Goal: Task Accomplishment & Management: Manage account settings

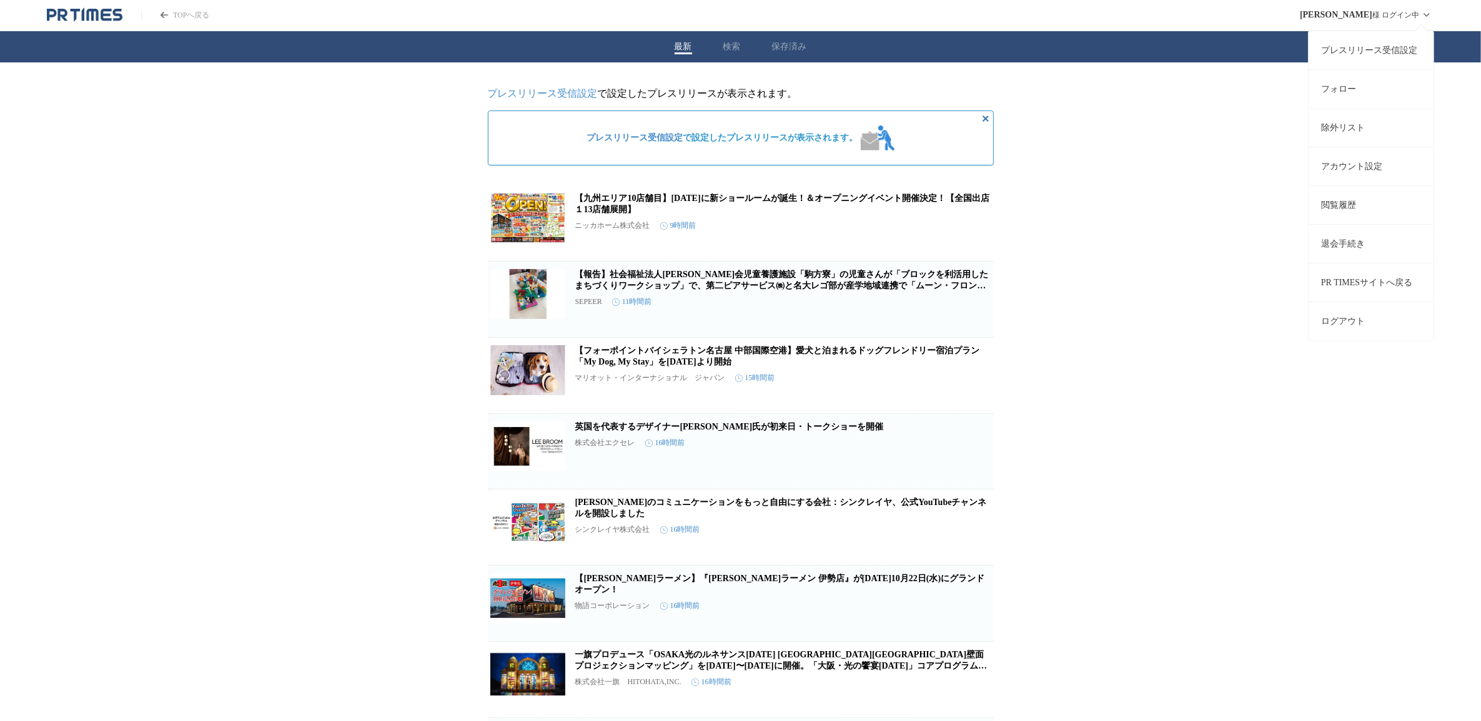
click at [1350, 10] on span "[PERSON_NAME]" at bounding box center [1336, 15] width 72 height 10
click at [1360, 44] on link "プレスリリース受信設定" at bounding box center [1371, 50] width 125 height 39
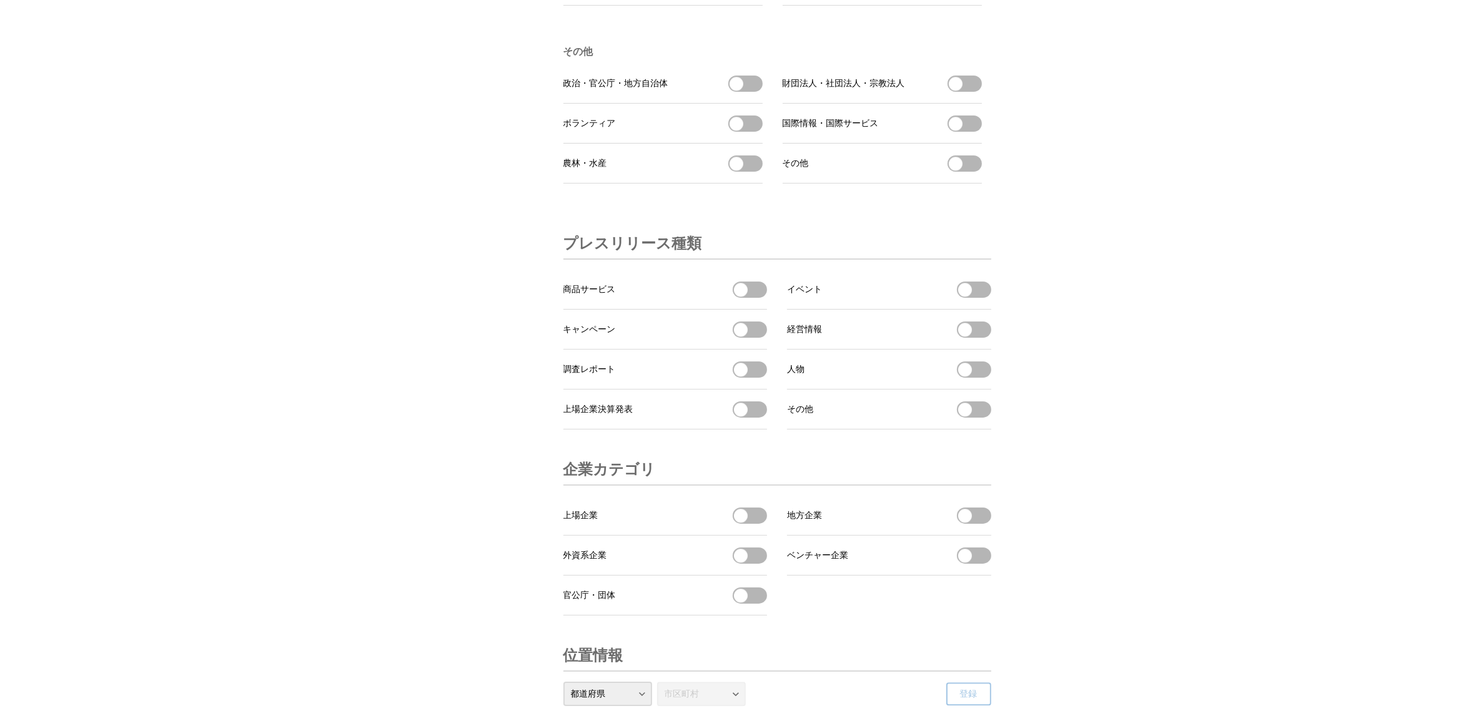
scroll to position [4046, 0]
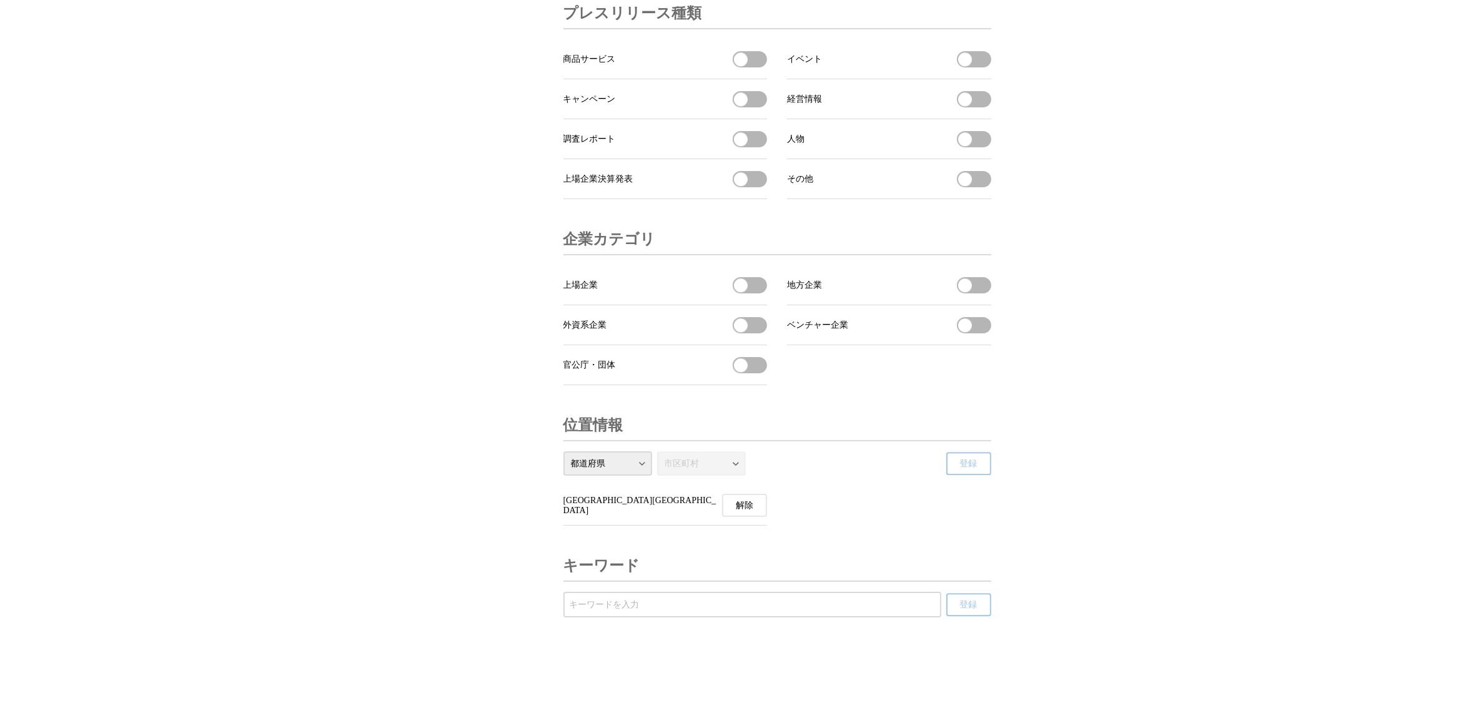
click at [665, 605] on input "受信するキーワードを登録する" at bounding box center [752, 605] width 365 height 14
type input "サイネージ"
click at [959, 604] on button "登録" at bounding box center [968, 604] width 45 height 23
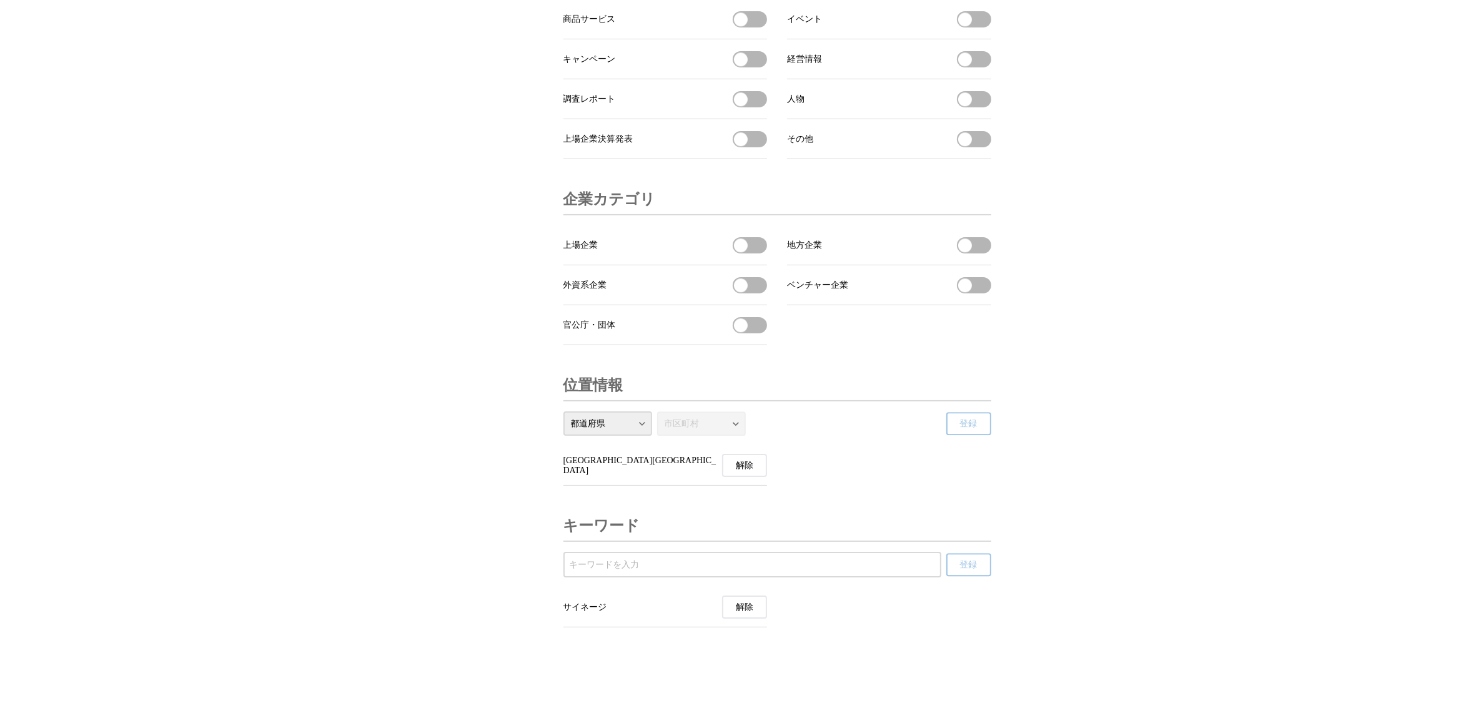
click at [641, 572] on input "受信するキーワードを登録する" at bounding box center [752, 565] width 365 height 14
type input "OOH"
click at [970, 571] on span "登録" at bounding box center [968, 565] width 17 height 11
click at [650, 559] on input "受信するキーワードを登録する" at bounding box center [752, 565] width 365 height 14
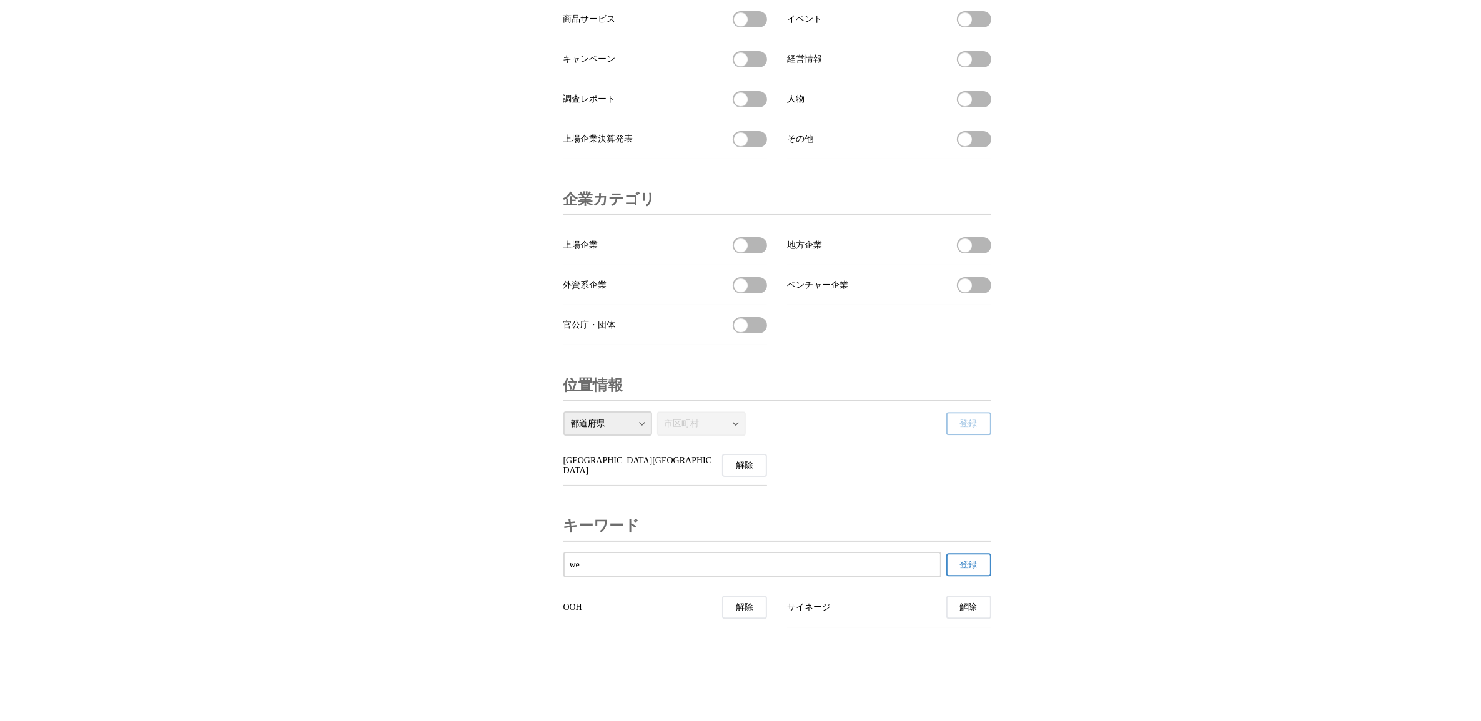
type input "w"
type input "W"
type input "ウェブCM"
click at [979, 559] on button "登録" at bounding box center [968, 564] width 45 height 23
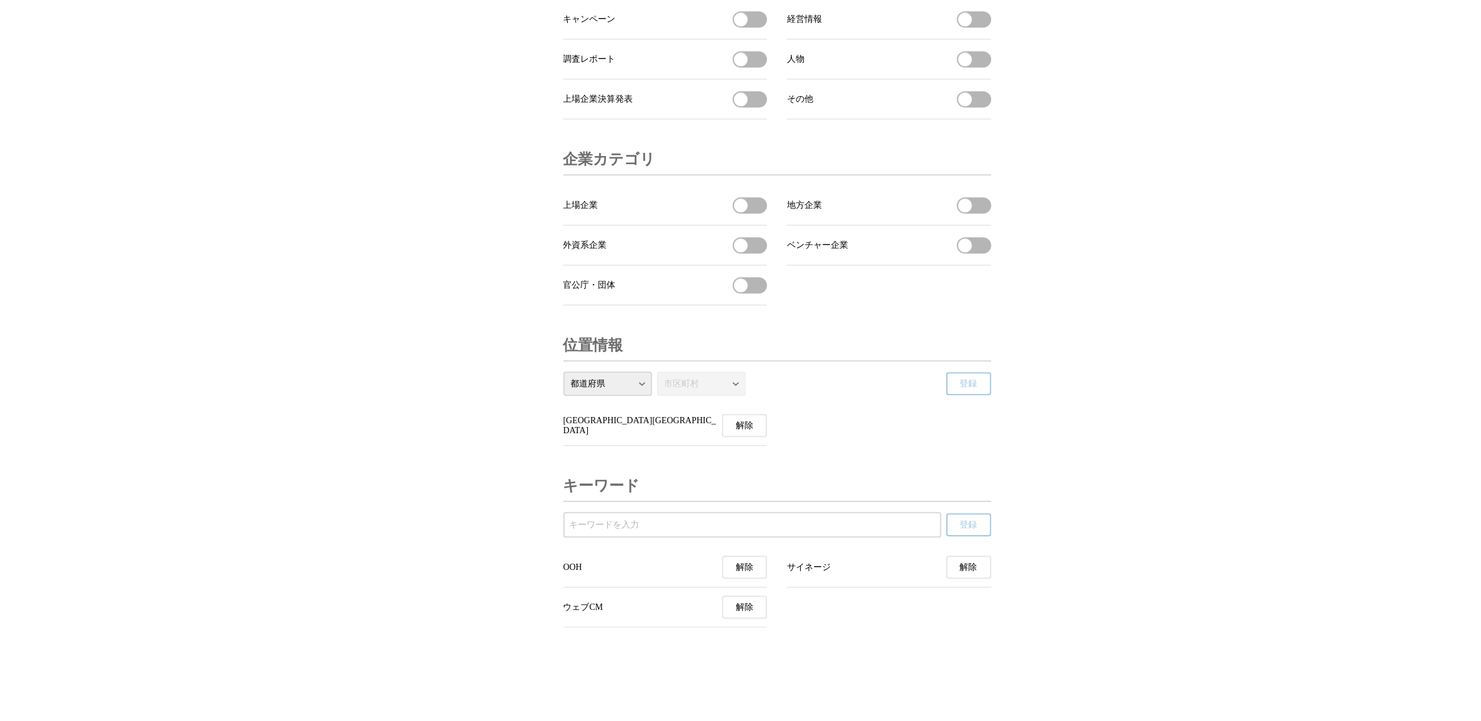
click at [731, 532] on input "受信するキーワードを登録する" at bounding box center [752, 525] width 365 height 14
type input "WebCM"
click at [958, 537] on button "登録" at bounding box center [968, 524] width 45 height 23
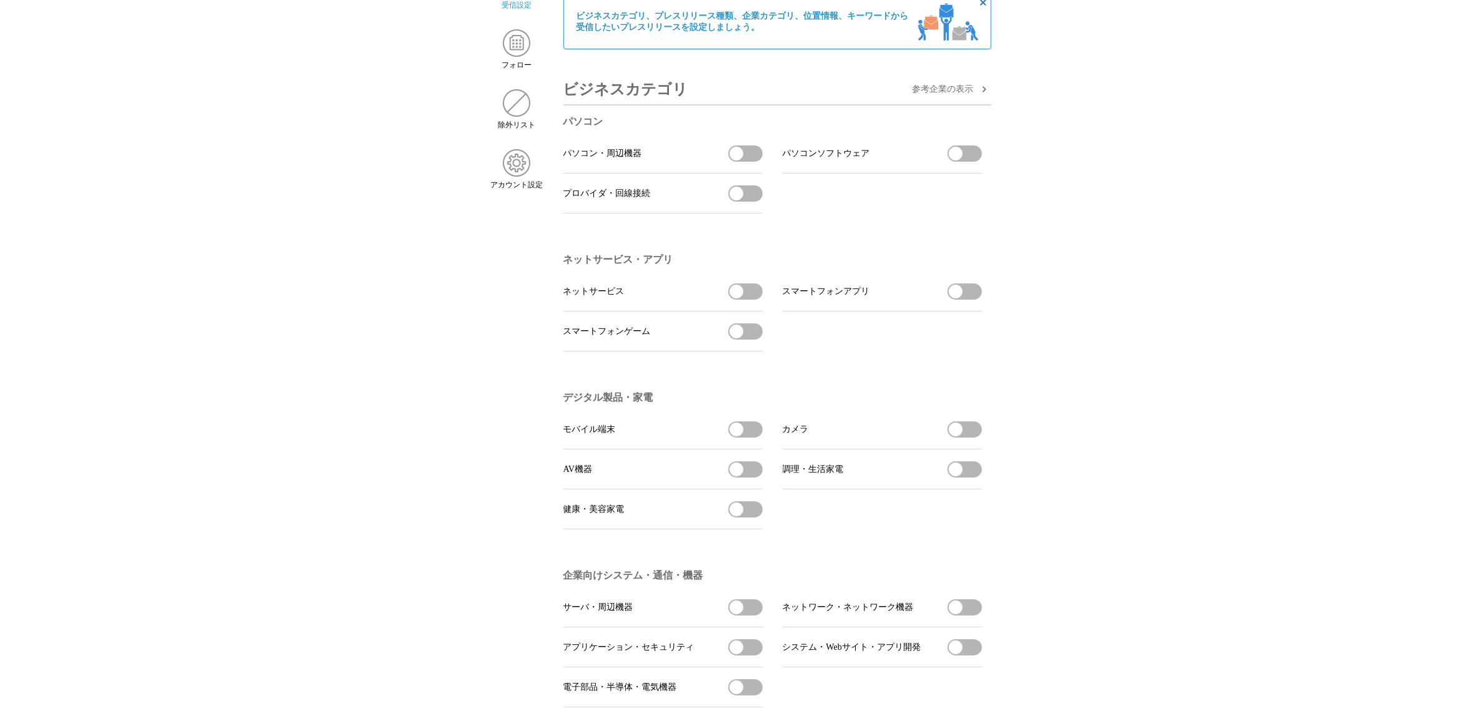
scroll to position [0, 0]
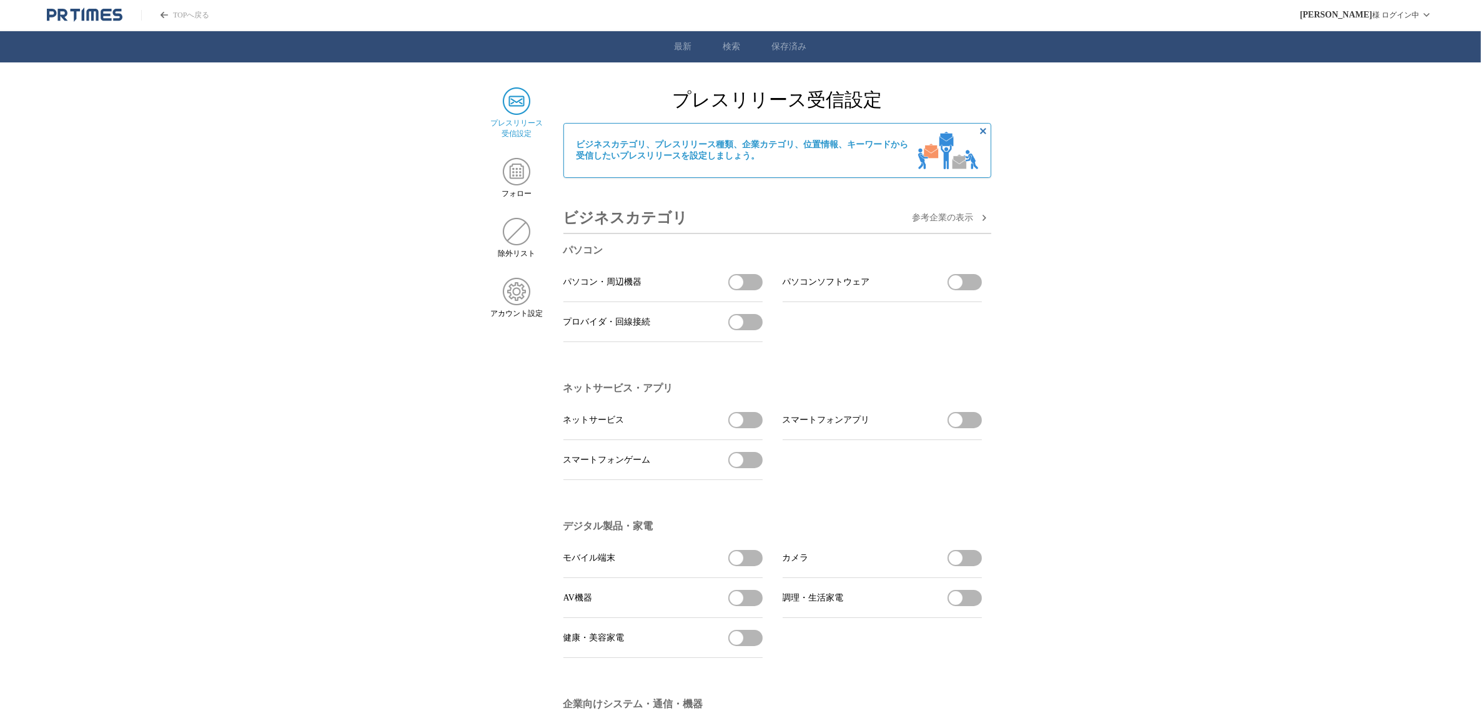
click at [85, 22] on icon "PR TIMESのトップページはこちら" at bounding box center [85, 14] width 76 height 15
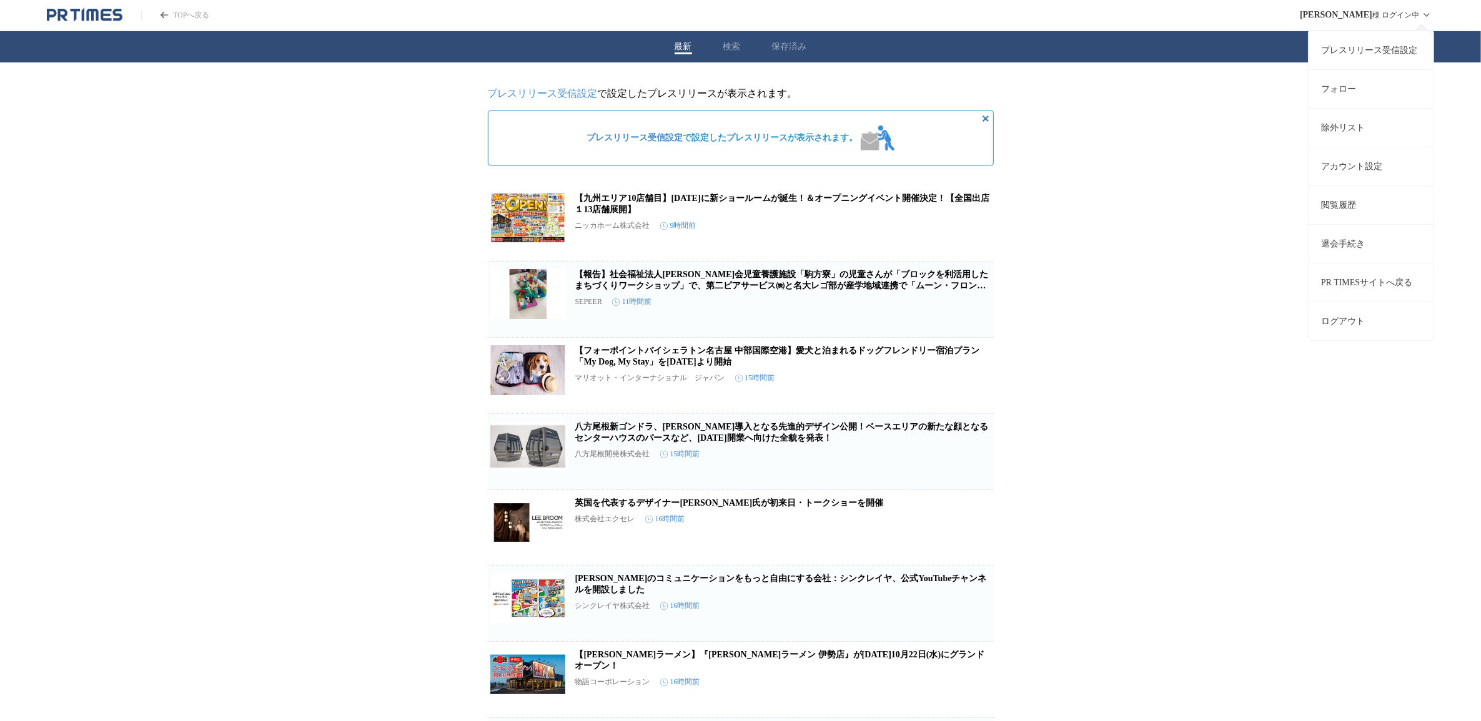
click at [1350, 39] on link "プレスリリース受信設定" at bounding box center [1371, 50] width 125 height 39
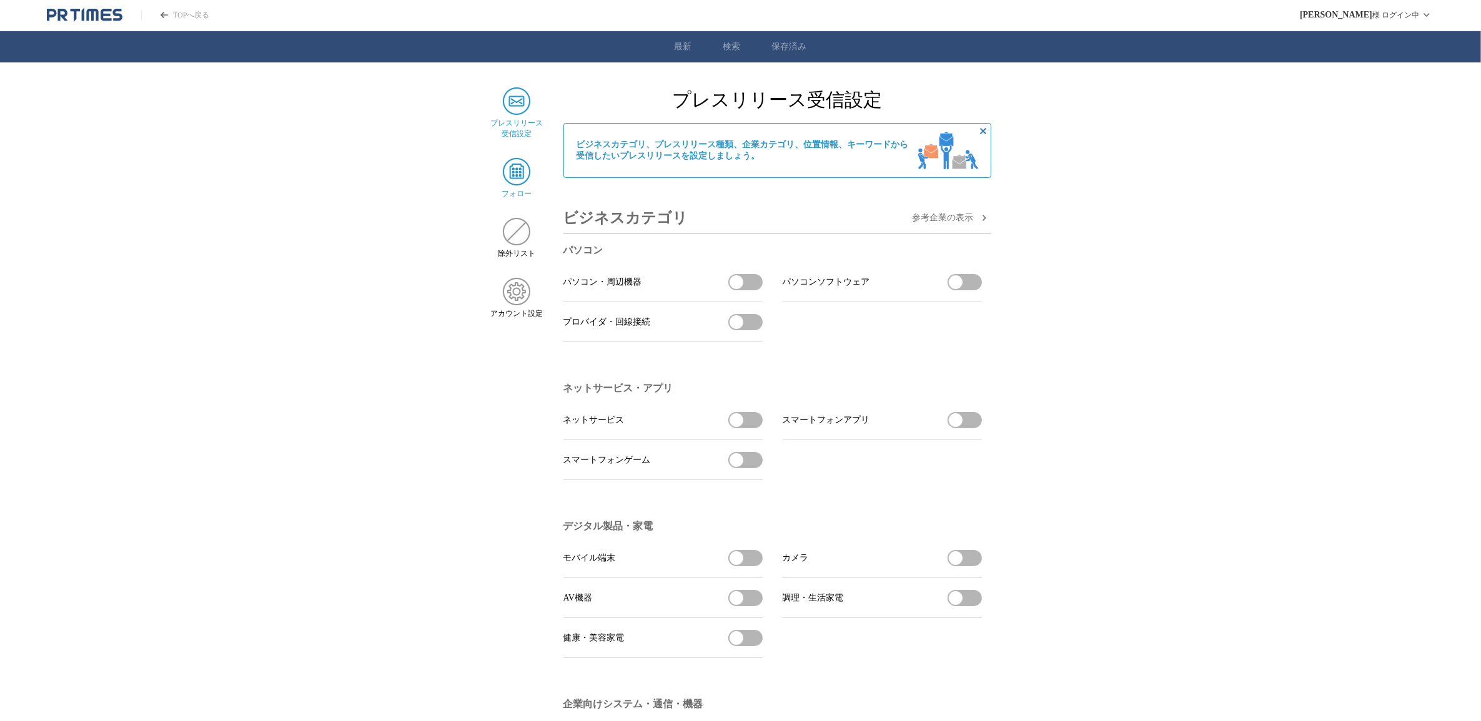
click at [513, 169] on img at bounding box center [516, 171] width 27 height 27
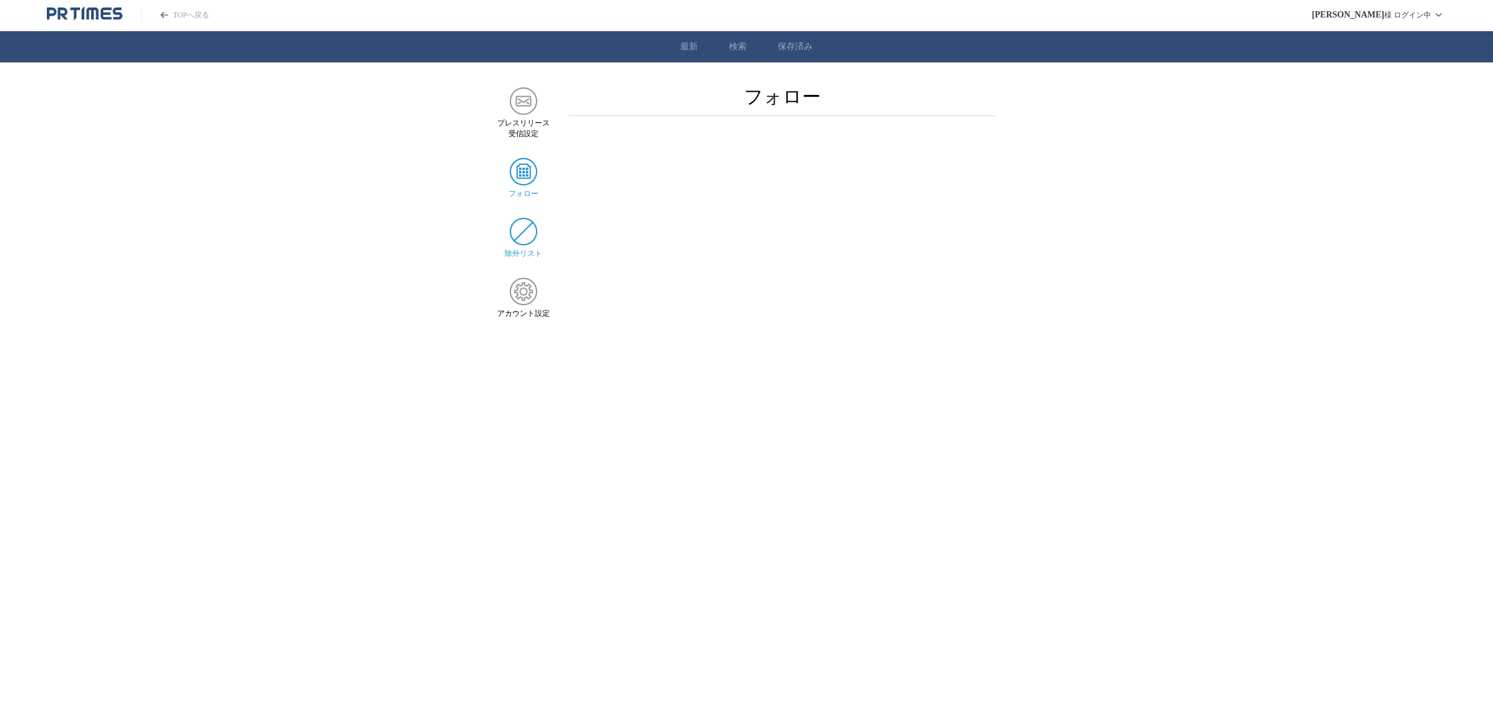
click at [531, 236] on img at bounding box center [523, 231] width 27 height 27
click at [517, 289] on img at bounding box center [523, 291] width 27 height 27
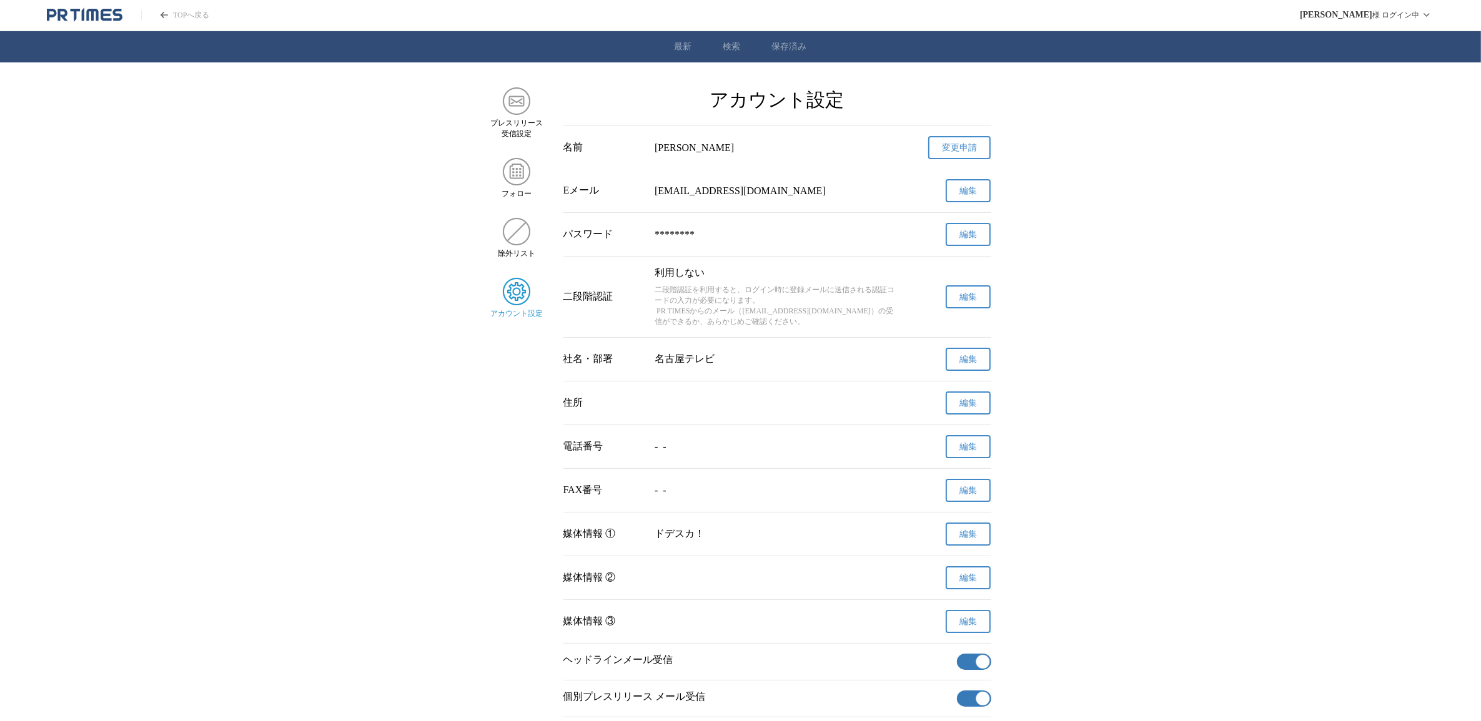
click at [969, 225] on button "編集" at bounding box center [968, 234] width 45 height 23
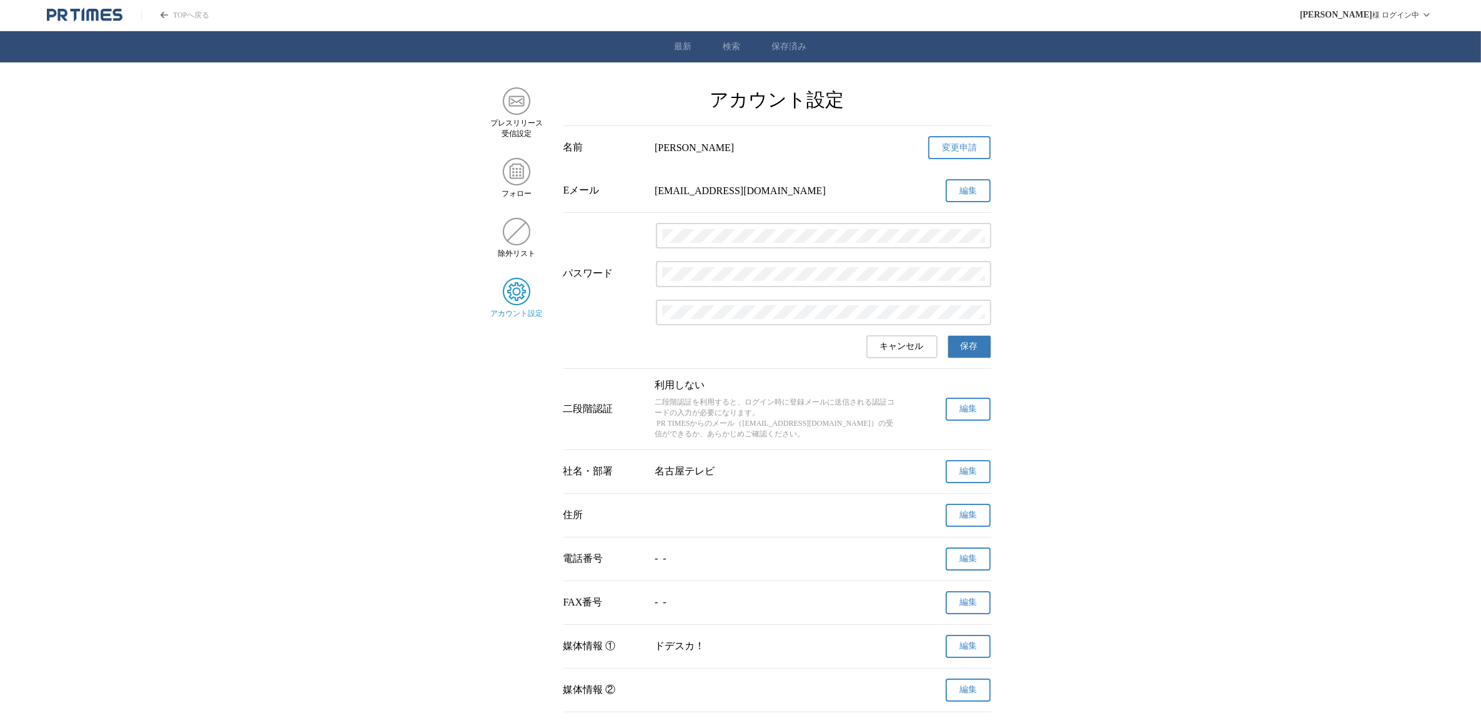
click at [1078, 260] on main "プレスリリース 受信設定 フォロー 除外リスト アカウント設定 アカウント設定 名前 八倉　将太 変更申請 確認メールを送信しました メールの受信トレイをご確…" at bounding box center [740, 526] width 1481 height 878
click at [919, 341] on span "キャンセル" at bounding box center [902, 346] width 44 height 11
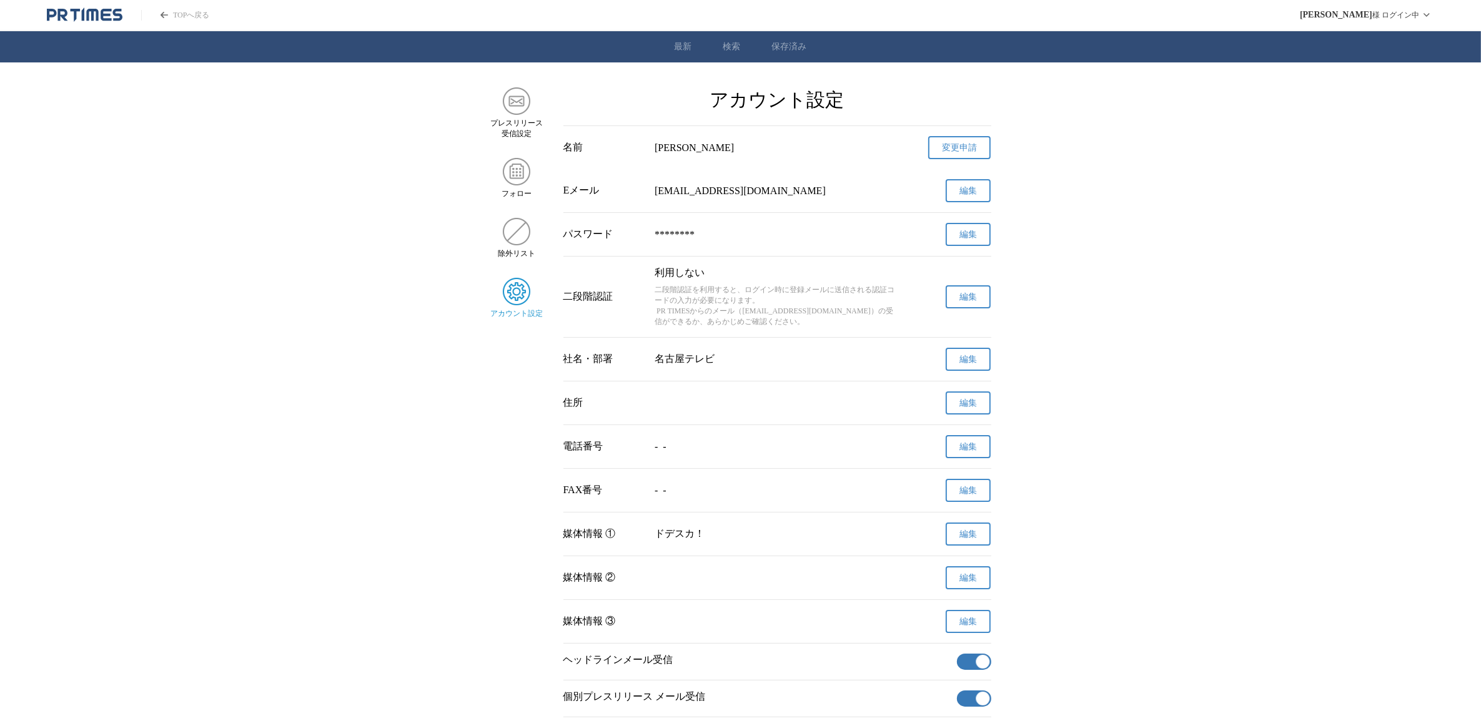
click at [1122, 345] on main "プレスリリース 受信設定 フォロー 除外リスト アカウント設定 アカウント設定 名前 八倉　将太 変更申請 確認メールを送信しました メールの受信トレイをご確…" at bounding box center [740, 470] width 1481 height 766
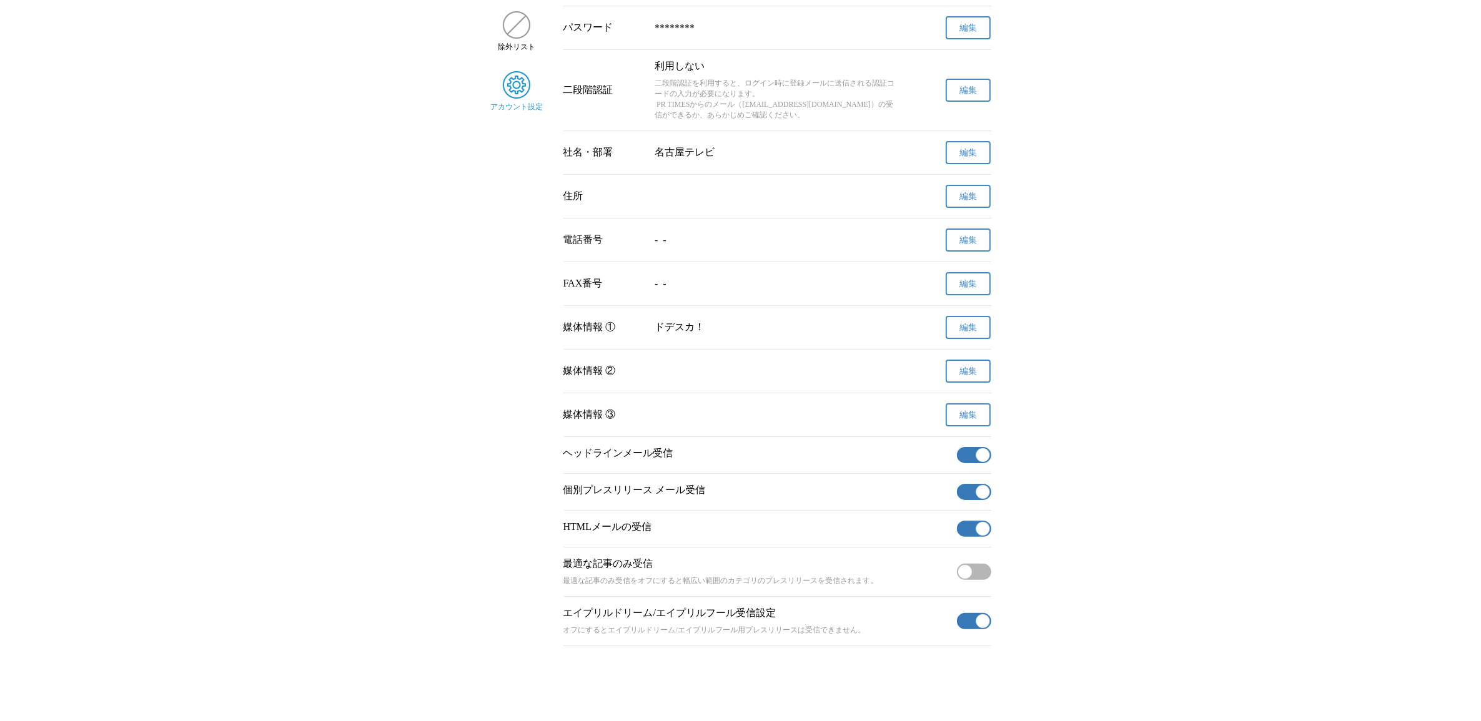
scroll to position [247, 0]
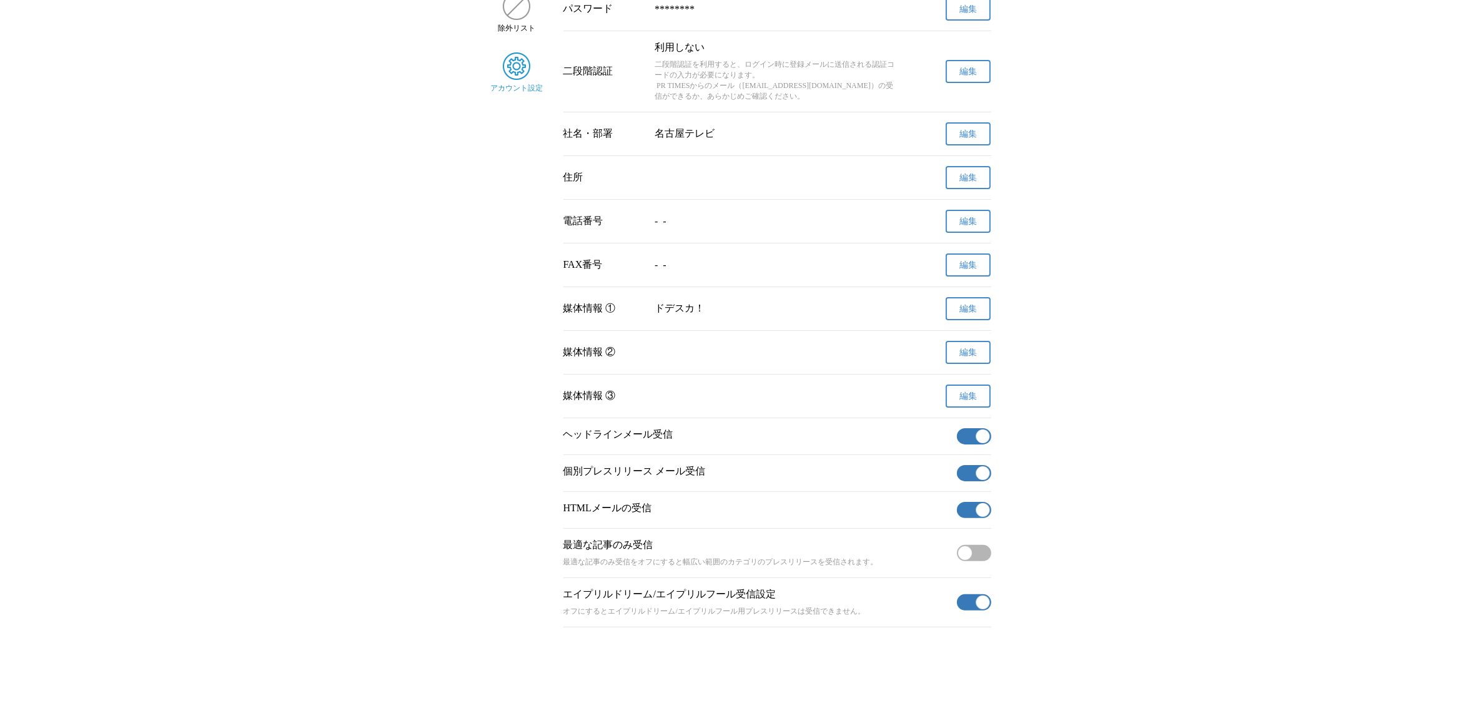
click at [973, 545] on button "無効" at bounding box center [974, 553] width 34 height 16
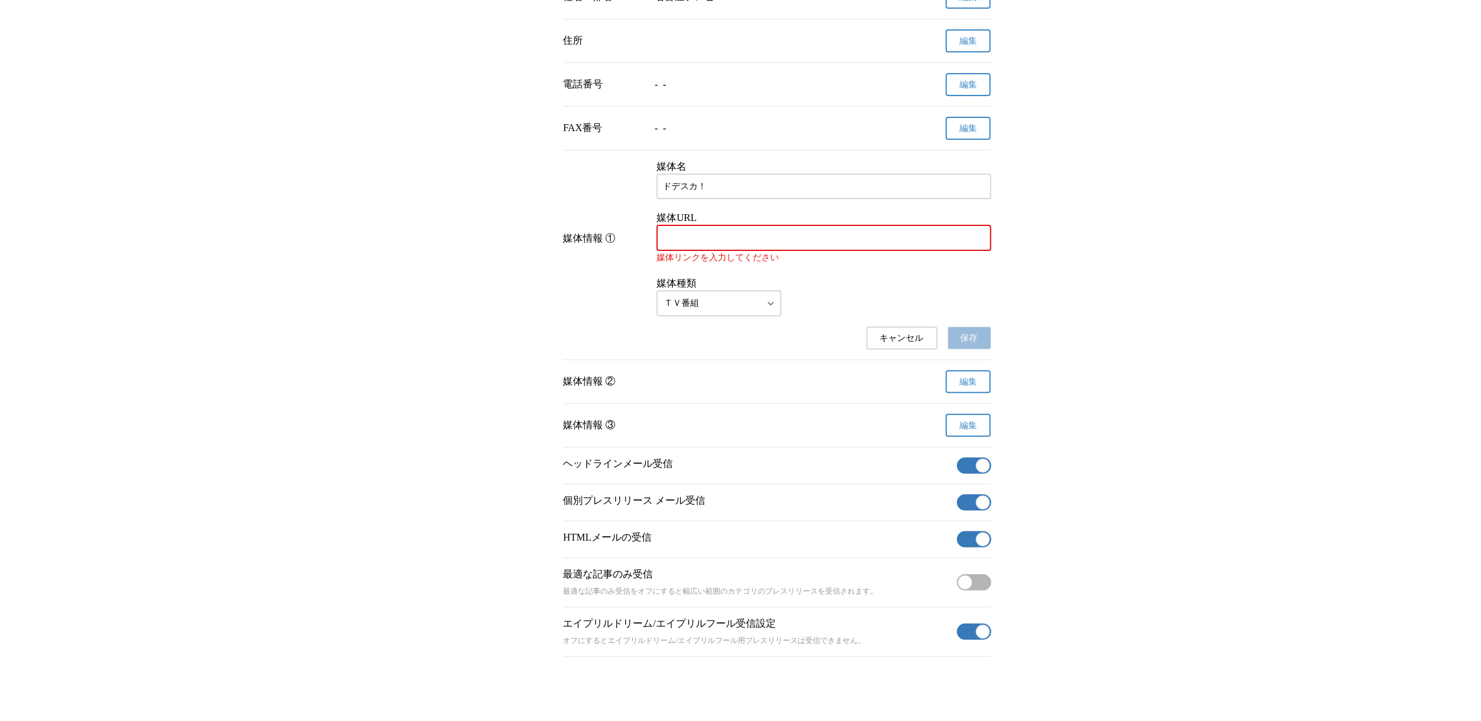
scroll to position [420, 0]
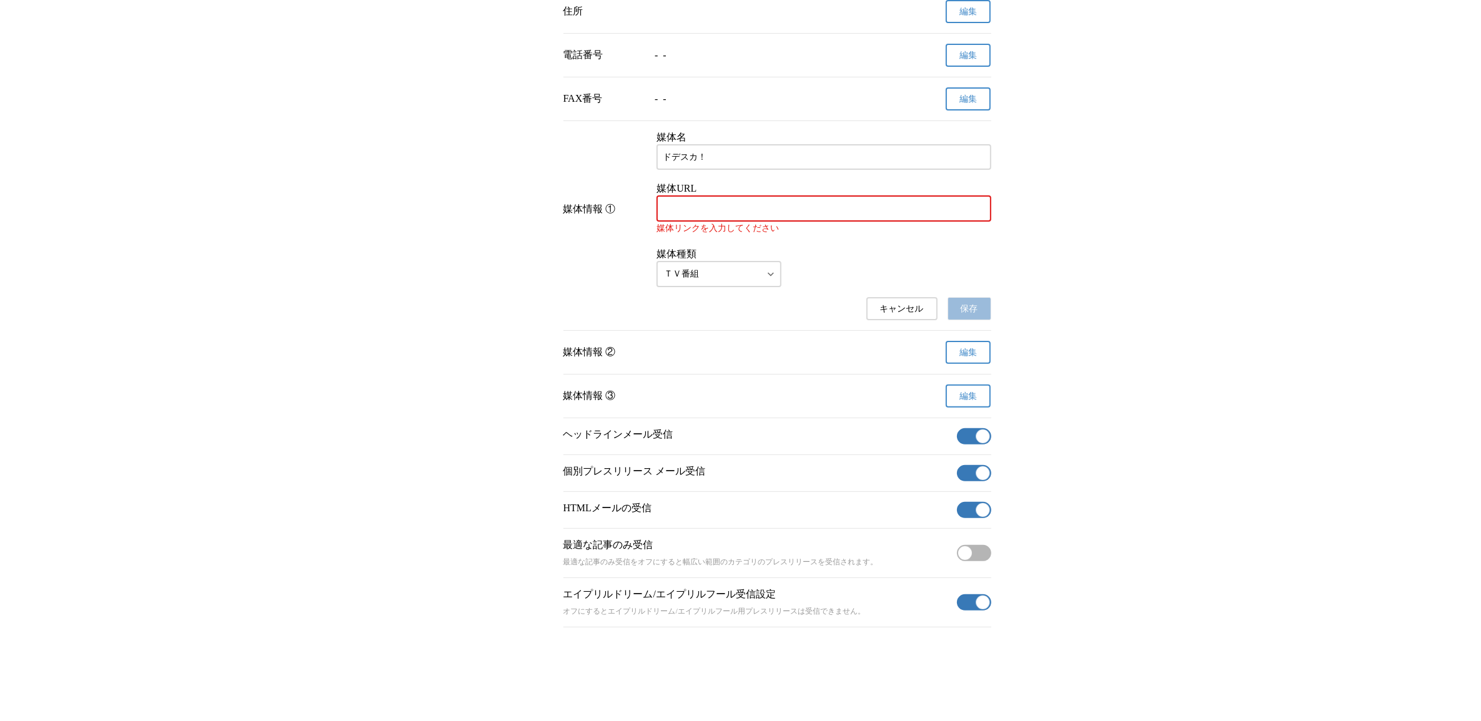
click at [979, 550] on button "無効" at bounding box center [974, 553] width 34 height 16
click at [981, 550] on button "無効" at bounding box center [974, 553] width 34 height 16
type button "on"
click at [700, 202] on input "媒体URL" at bounding box center [824, 209] width 322 height 14
paste input "https://www.nagoyatv.com/dode/"
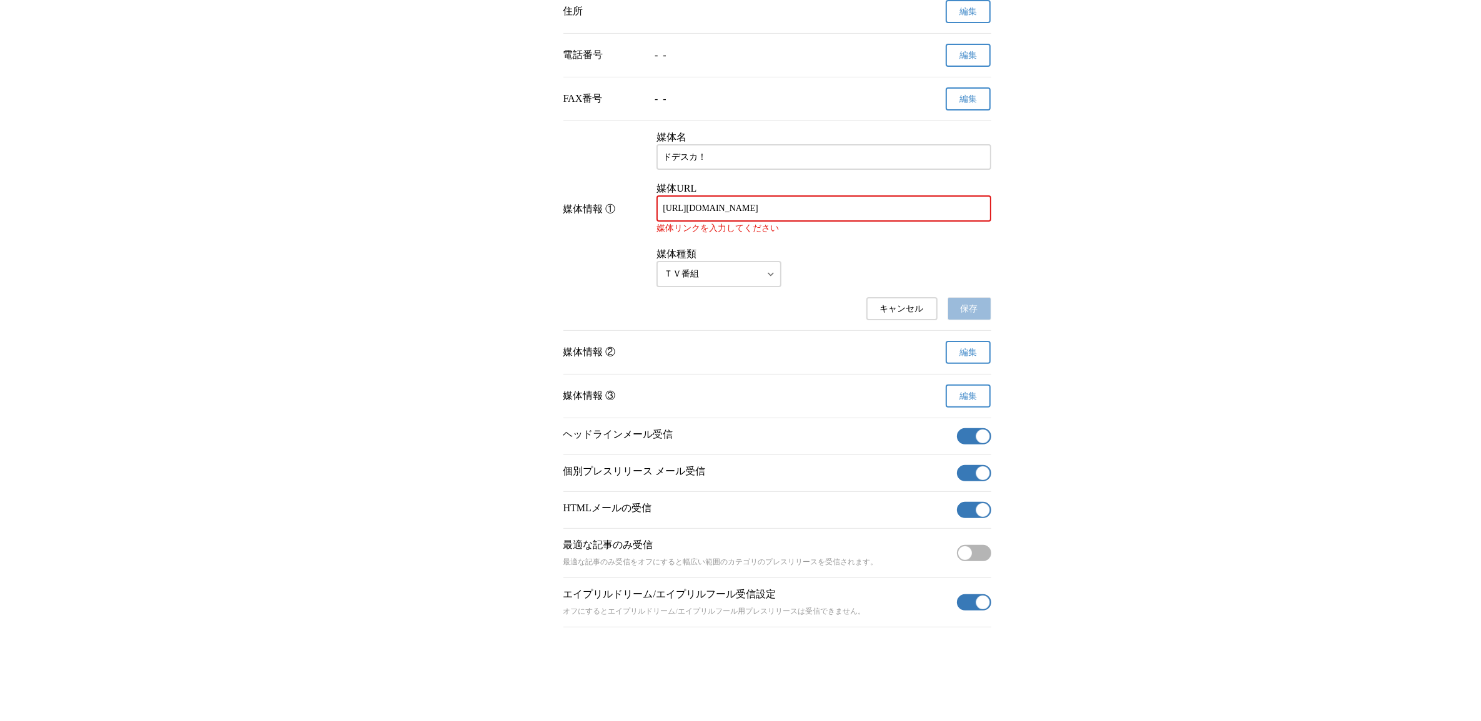
scroll to position [406, 0]
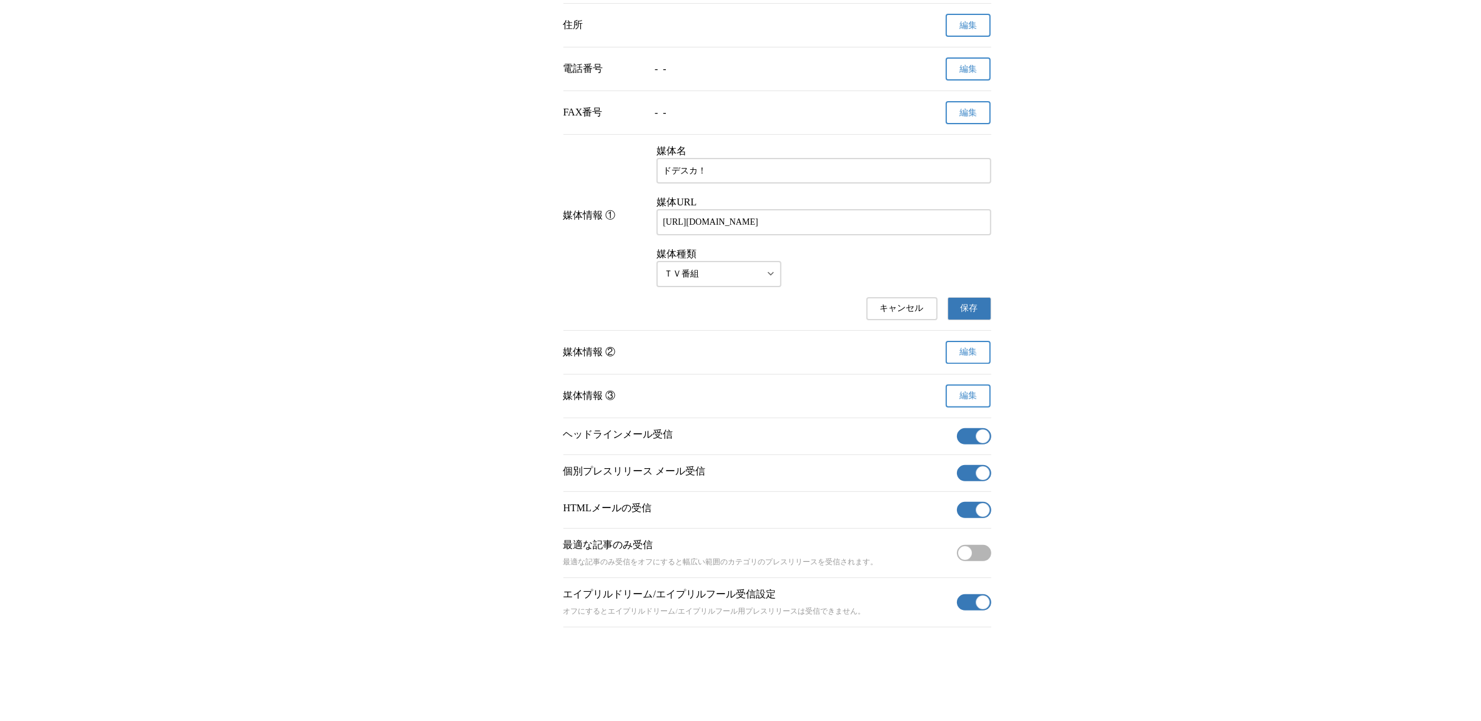
type input "https://www.nagoyatv.com/dode/"
click at [970, 304] on span "保存" at bounding box center [969, 308] width 17 height 11
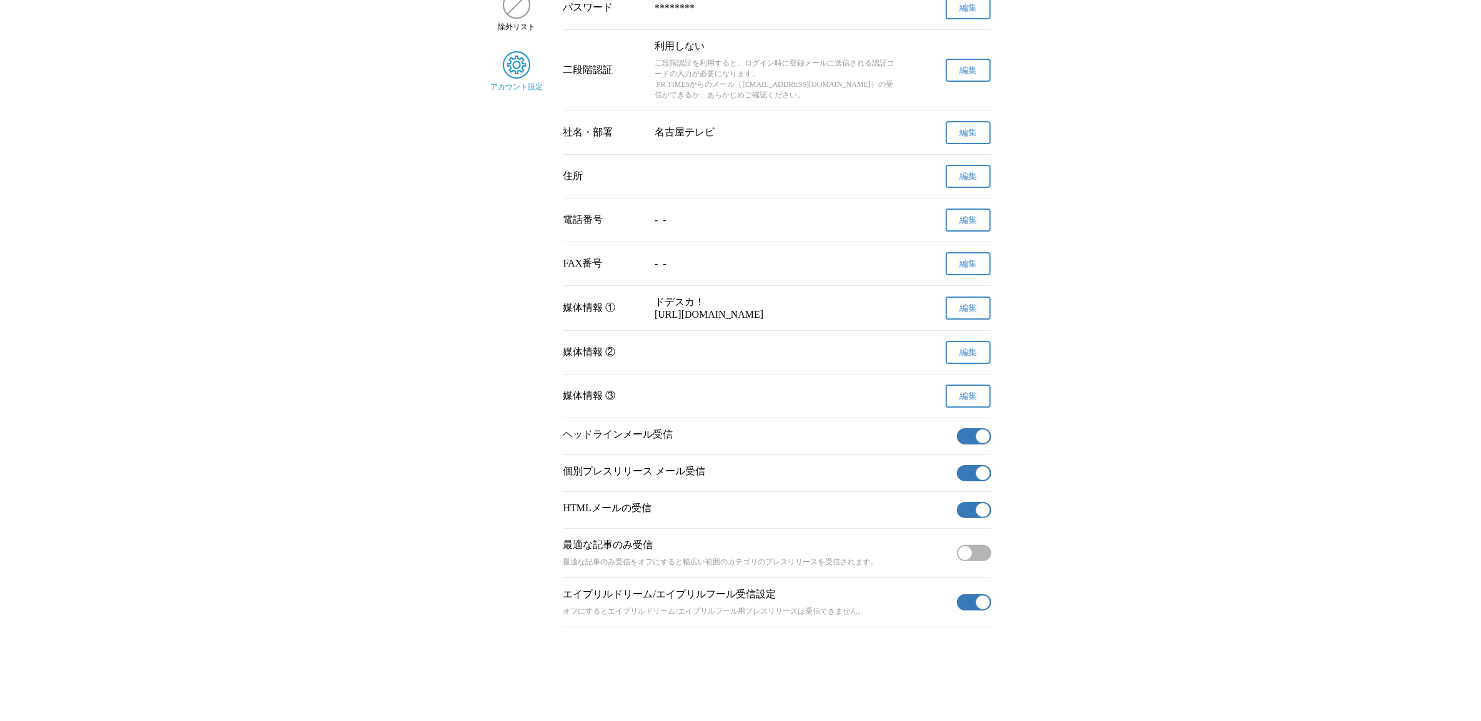
scroll to position [256, 0]
click at [981, 553] on button "無効" at bounding box center [974, 553] width 34 height 16
click at [966, 600] on button "有効" at bounding box center [974, 603] width 34 height 16
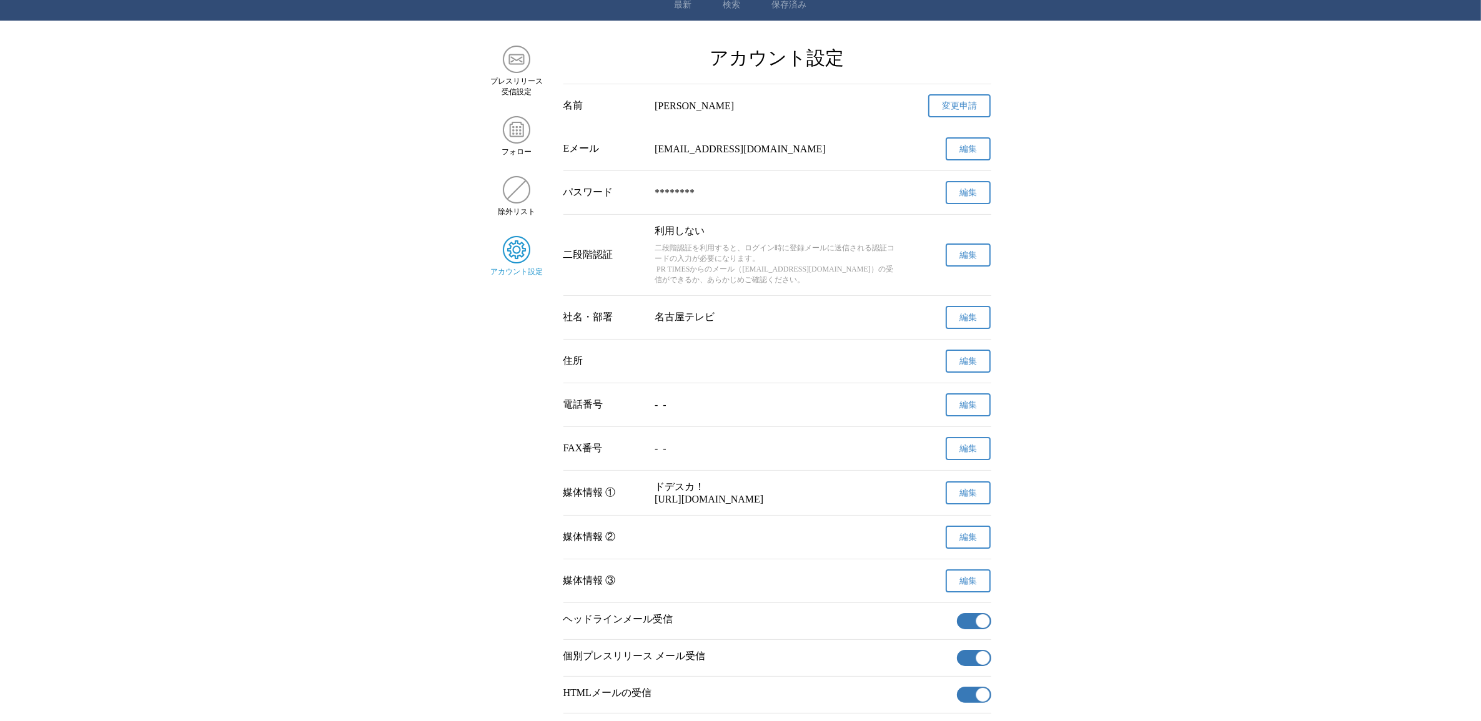
scroll to position [0, 0]
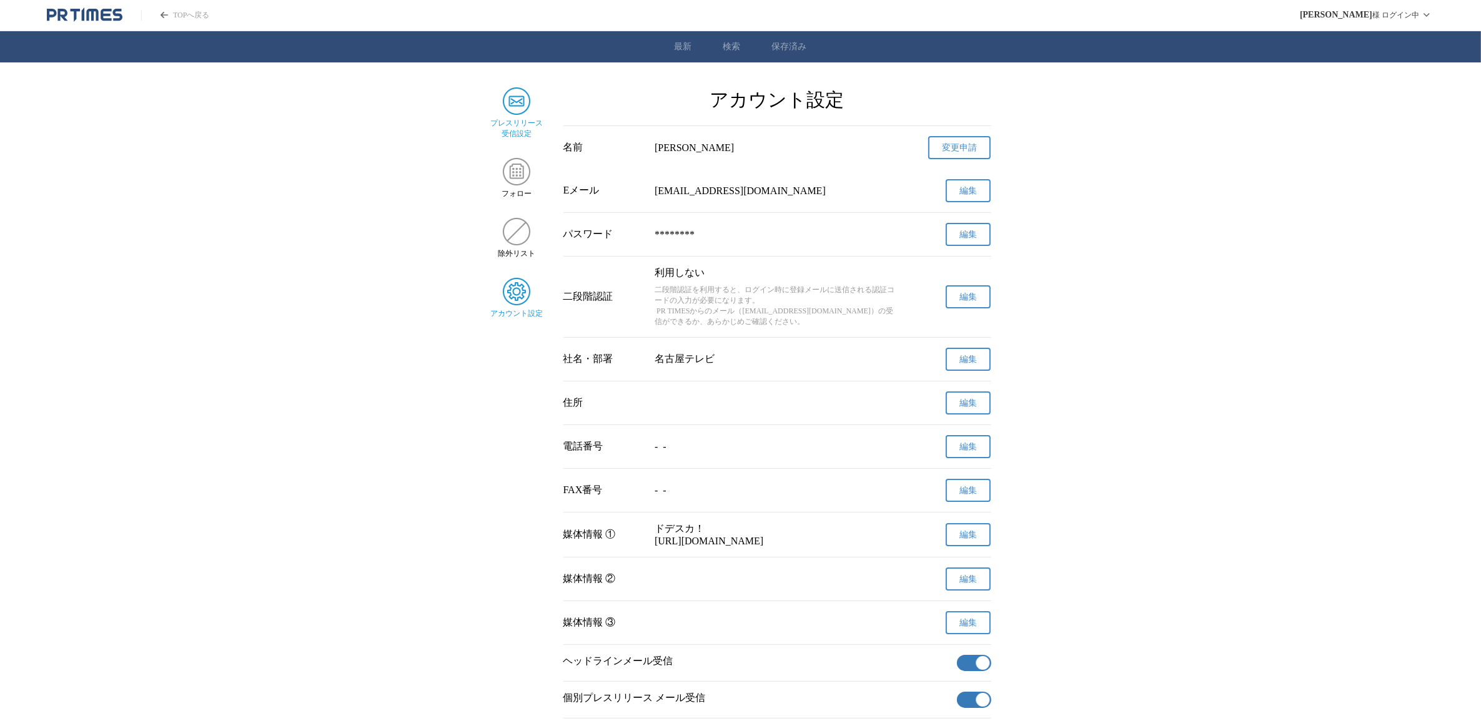
click at [519, 108] on img at bounding box center [516, 100] width 27 height 27
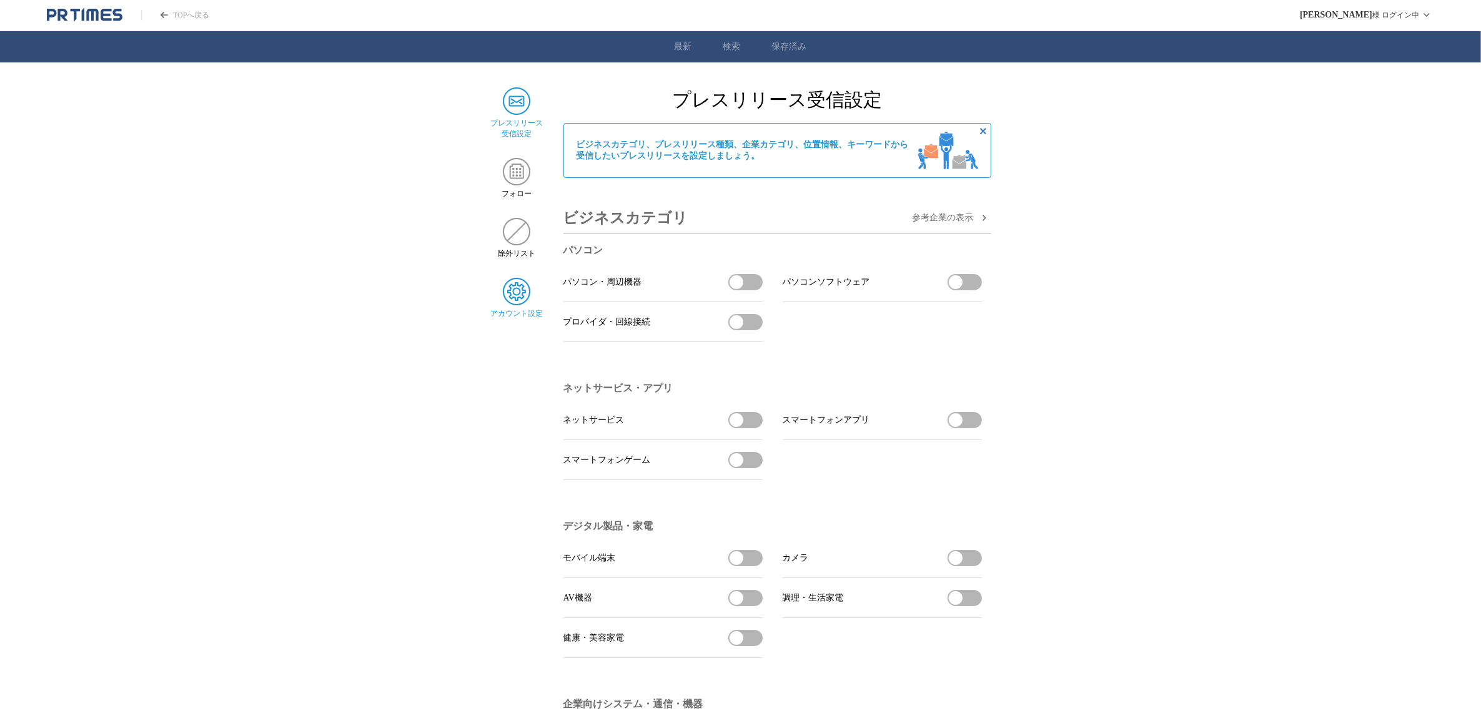
click at [527, 299] on img at bounding box center [516, 291] width 27 height 27
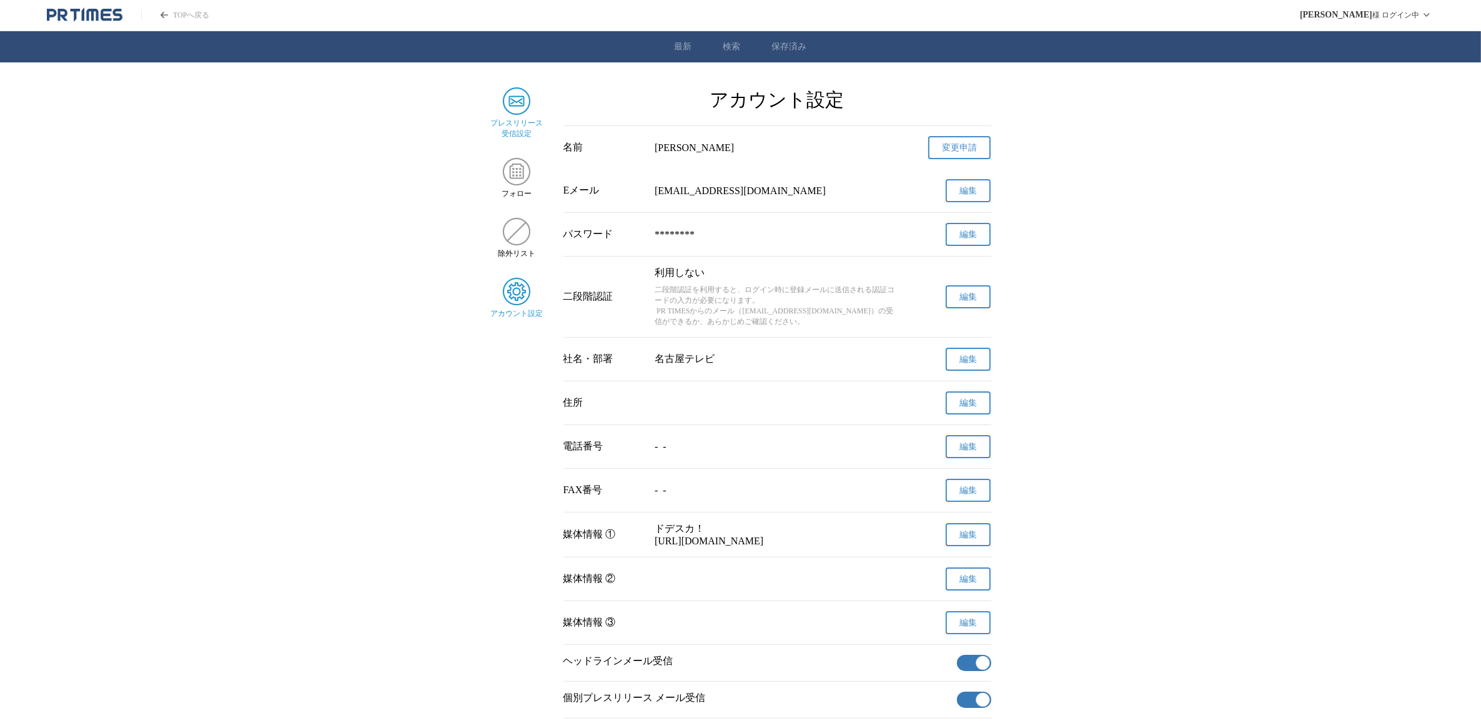
click at [504, 118] on span "プレスリリース 受信設定" at bounding box center [516, 128] width 52 height 21
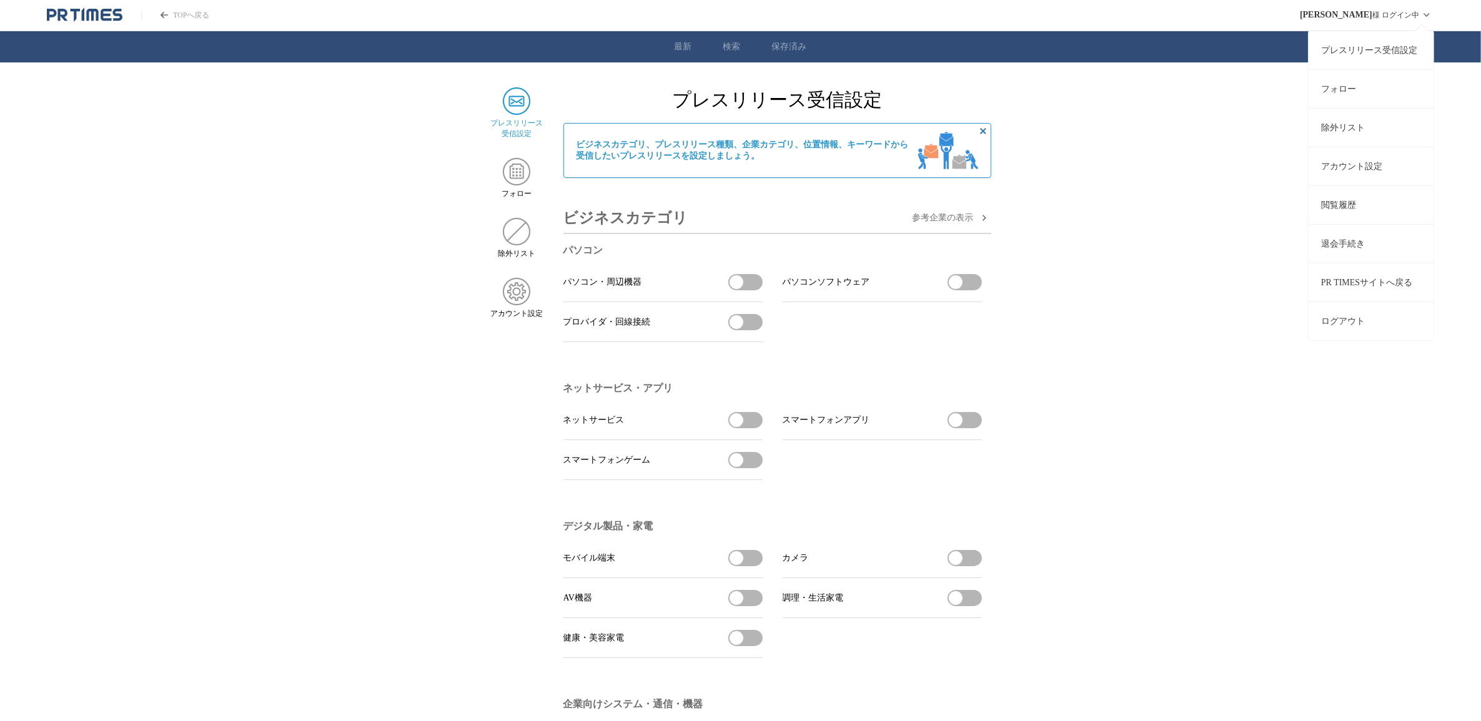
click at [1362, 317] on button "ログアウト" at bounding box center [1371, 321] width 125 height 39
